Goal: Entertainment & Leisure: Consume media (video, audio)

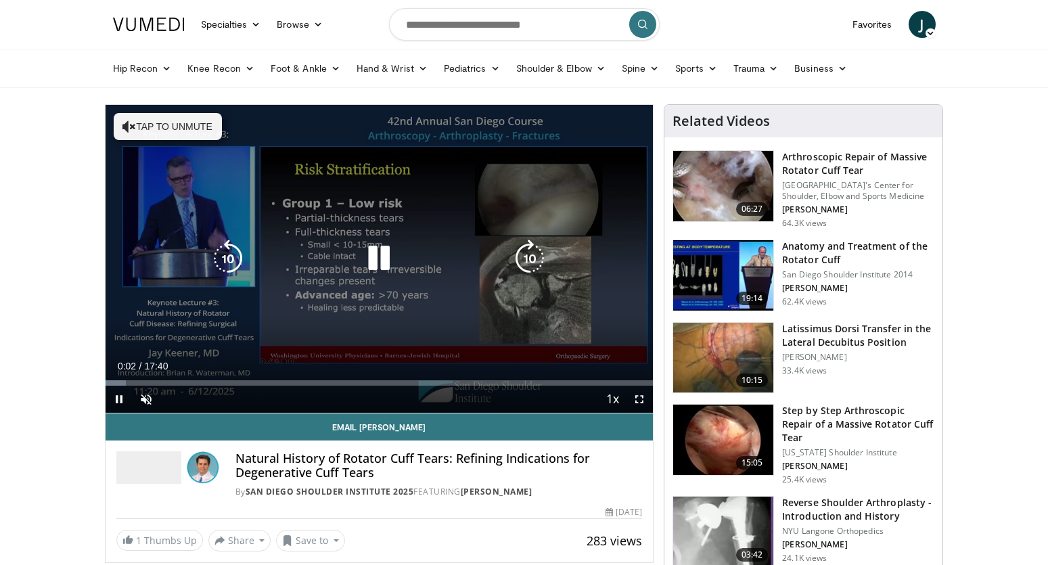
click at [383, 259] on icon "Video Player" at bounding box center [379, 259] width 38 height 38
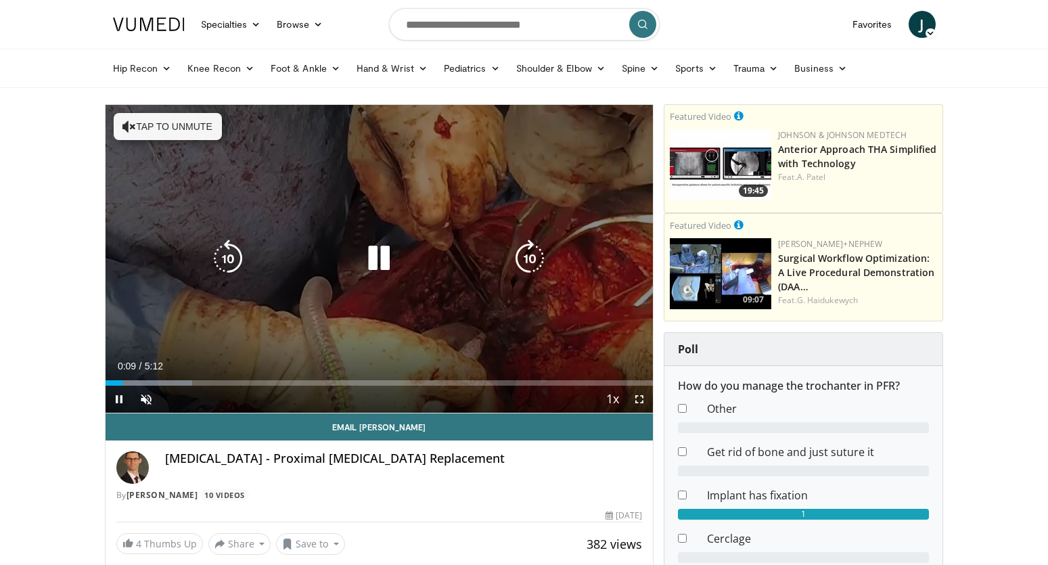
click at [386, 259] on icon "Video Player" at bounding box center [379, 259] width 38 height 38
